Goal: Find specific page/section: Find specific page/section

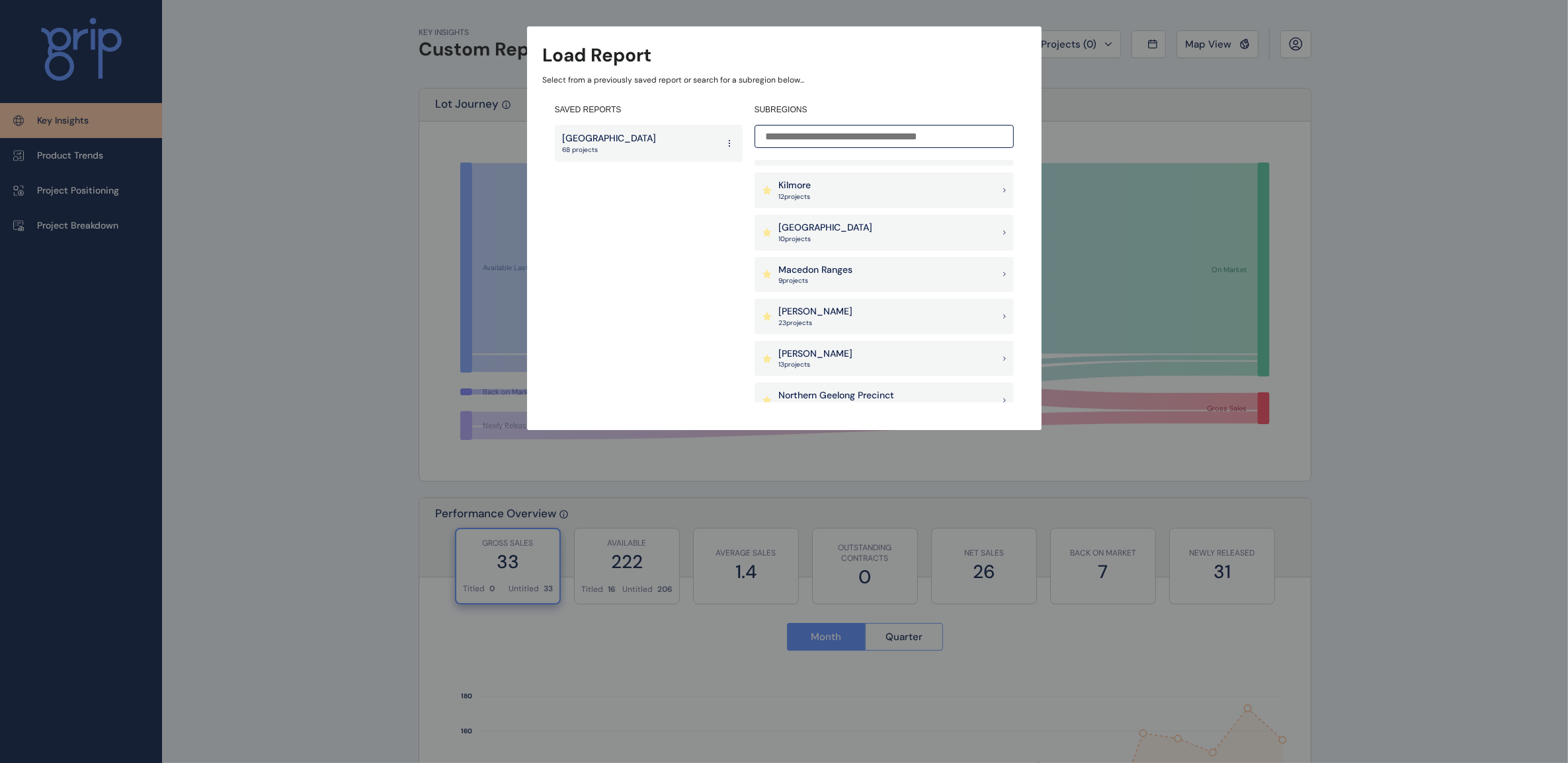
scroll to position [661, 0]
click at [910, 268] on div "Kilmore 12 project s" at bounding box center [884, 272] width 260 height 36
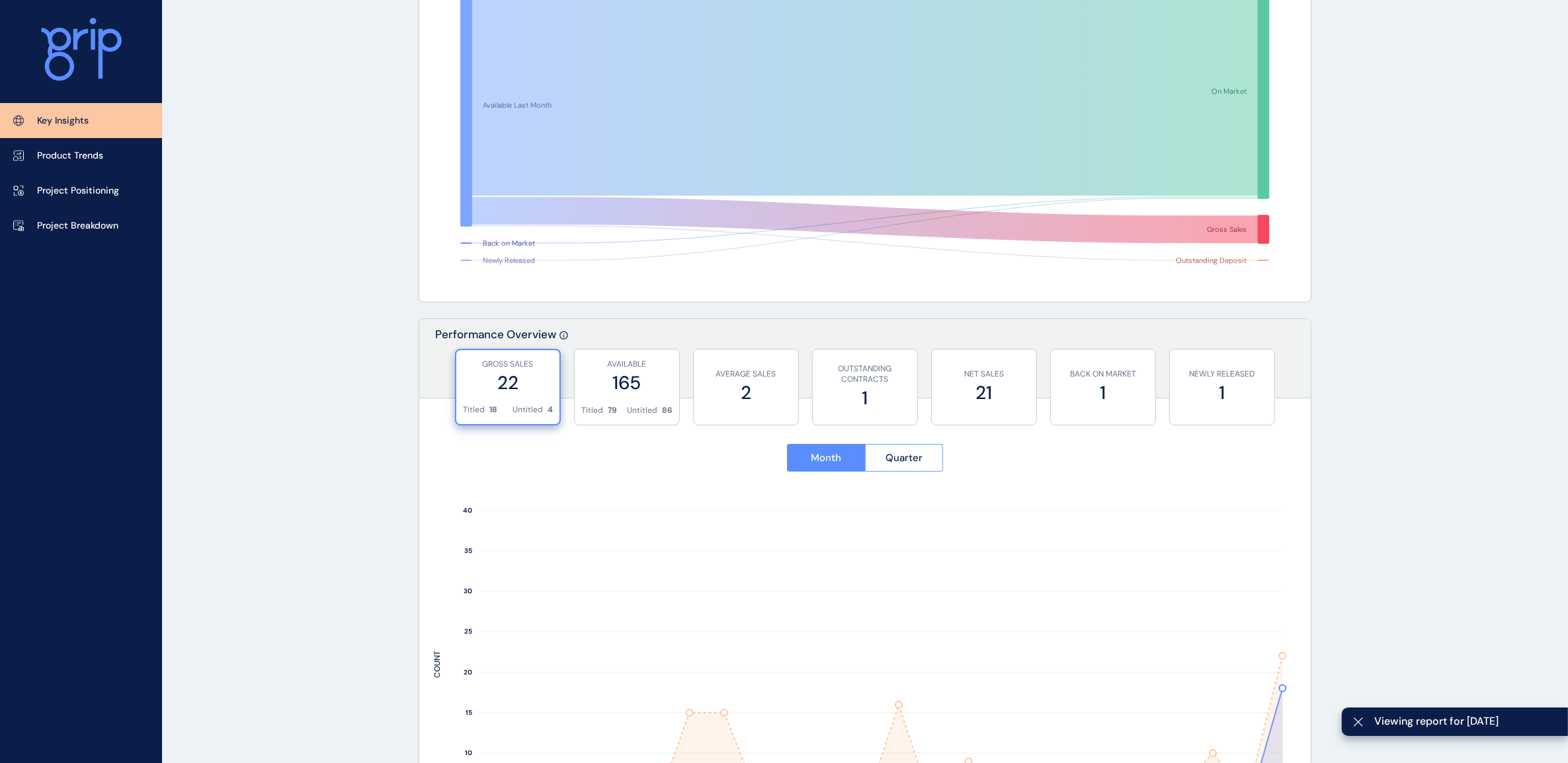
scroll to position [330, 0]
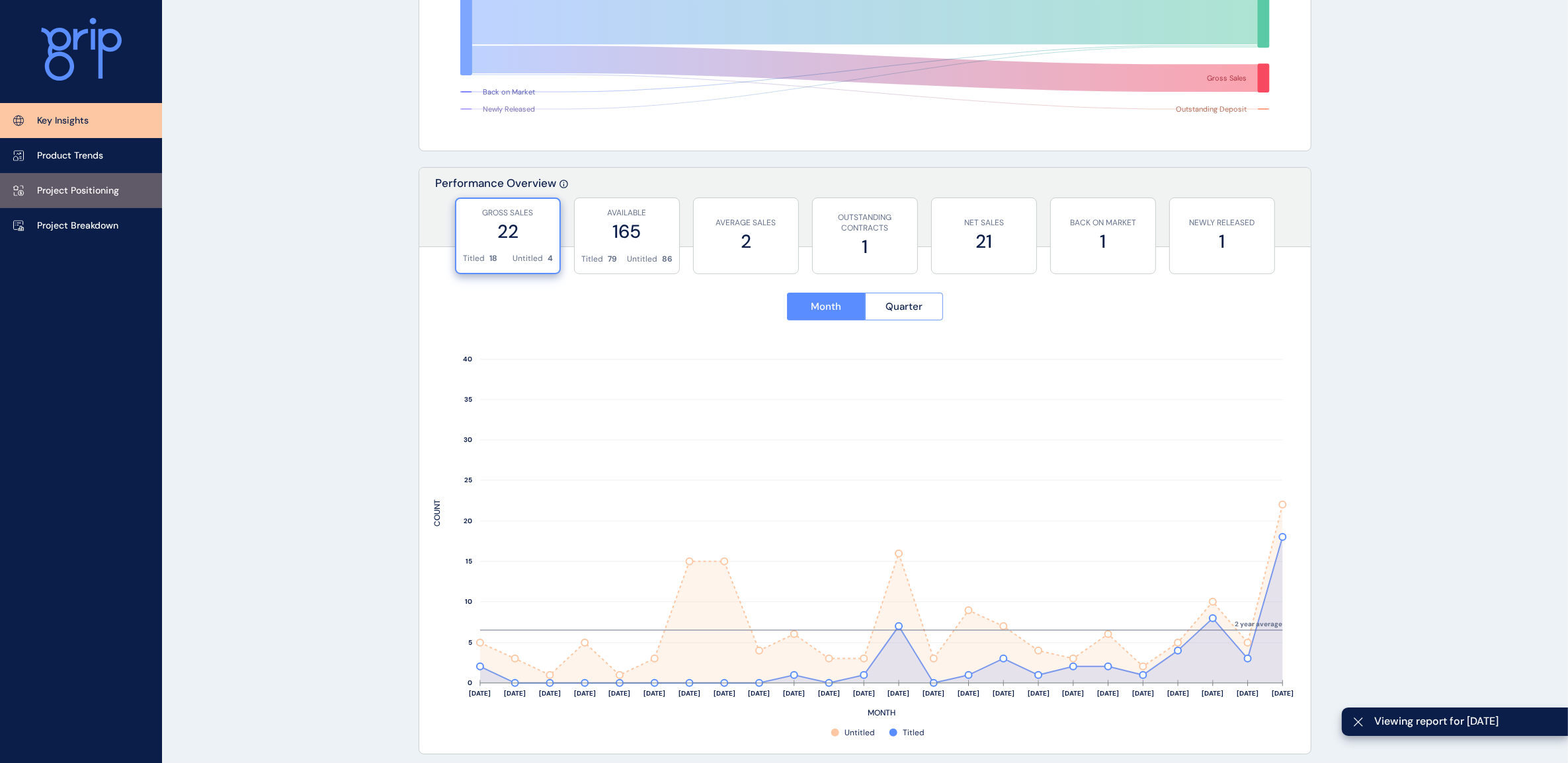
click at [56, 185] on p "Project Positioning" at bounding box center [77, 191] width 82 height 13
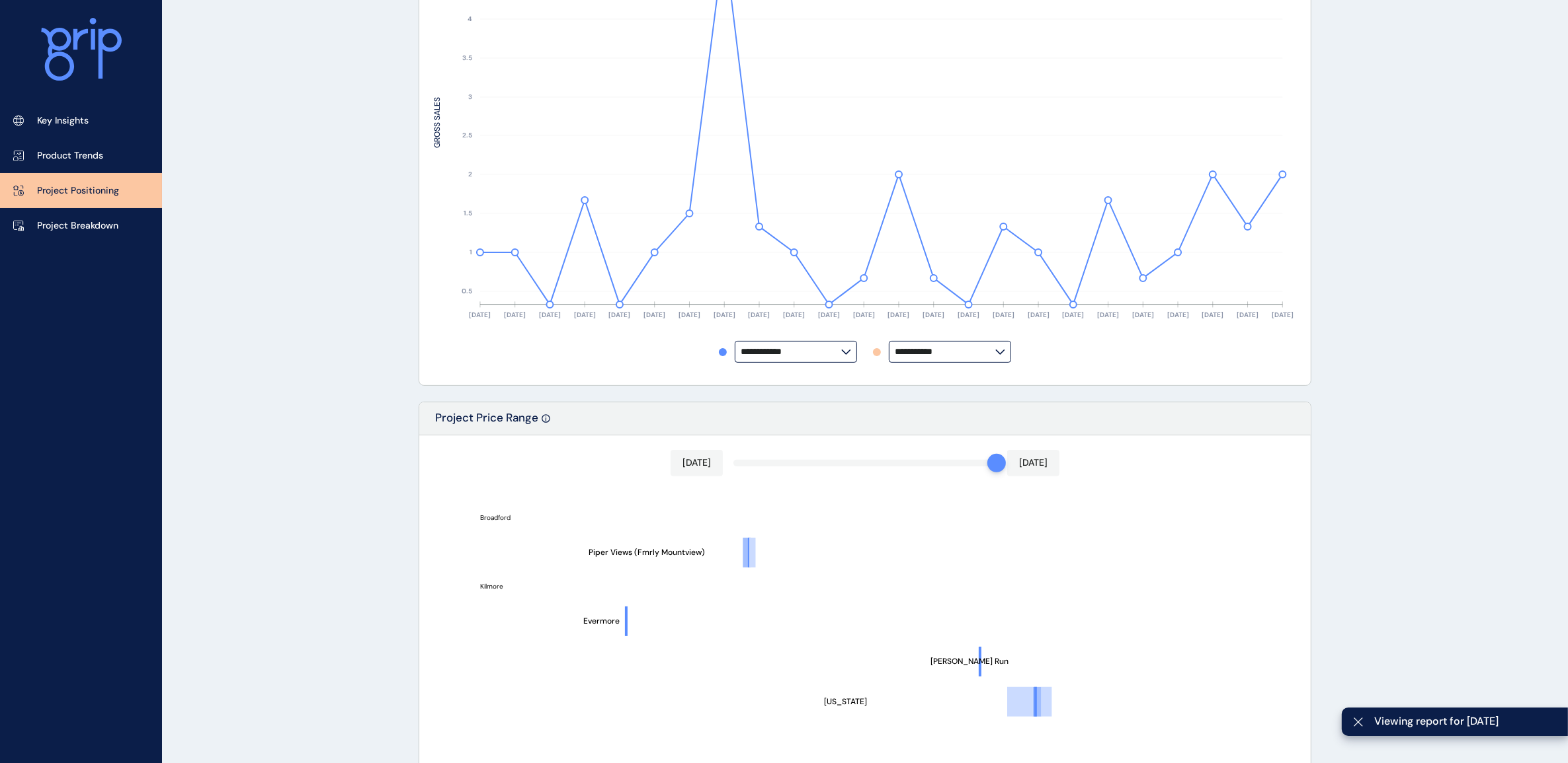
type input "**********"
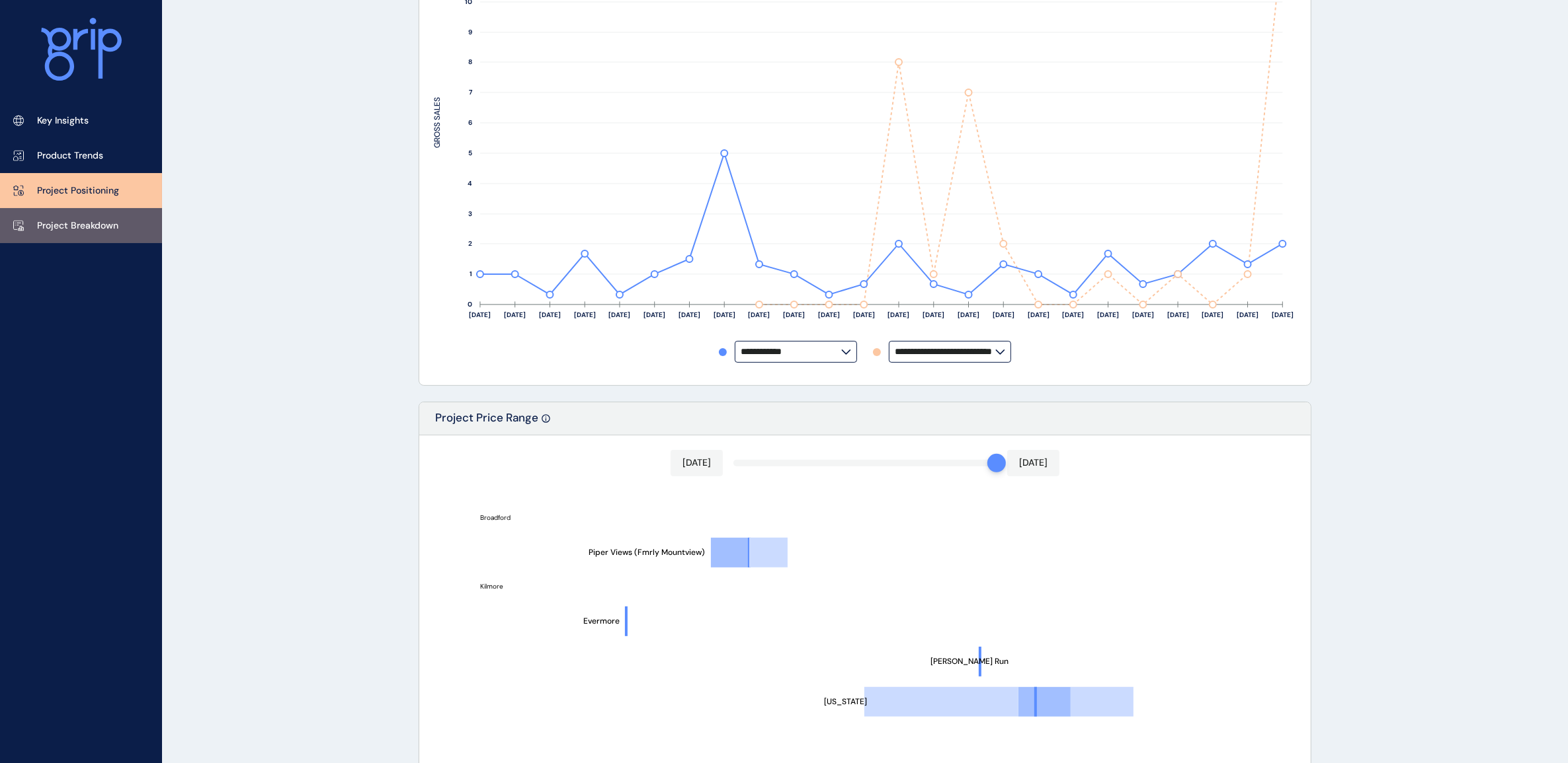
click at [41, 223] on p "Project Breakdown" at bounding box center [77, 225] width 81 height 13
